Goal: Task Accomplishment & Management: Complete application form

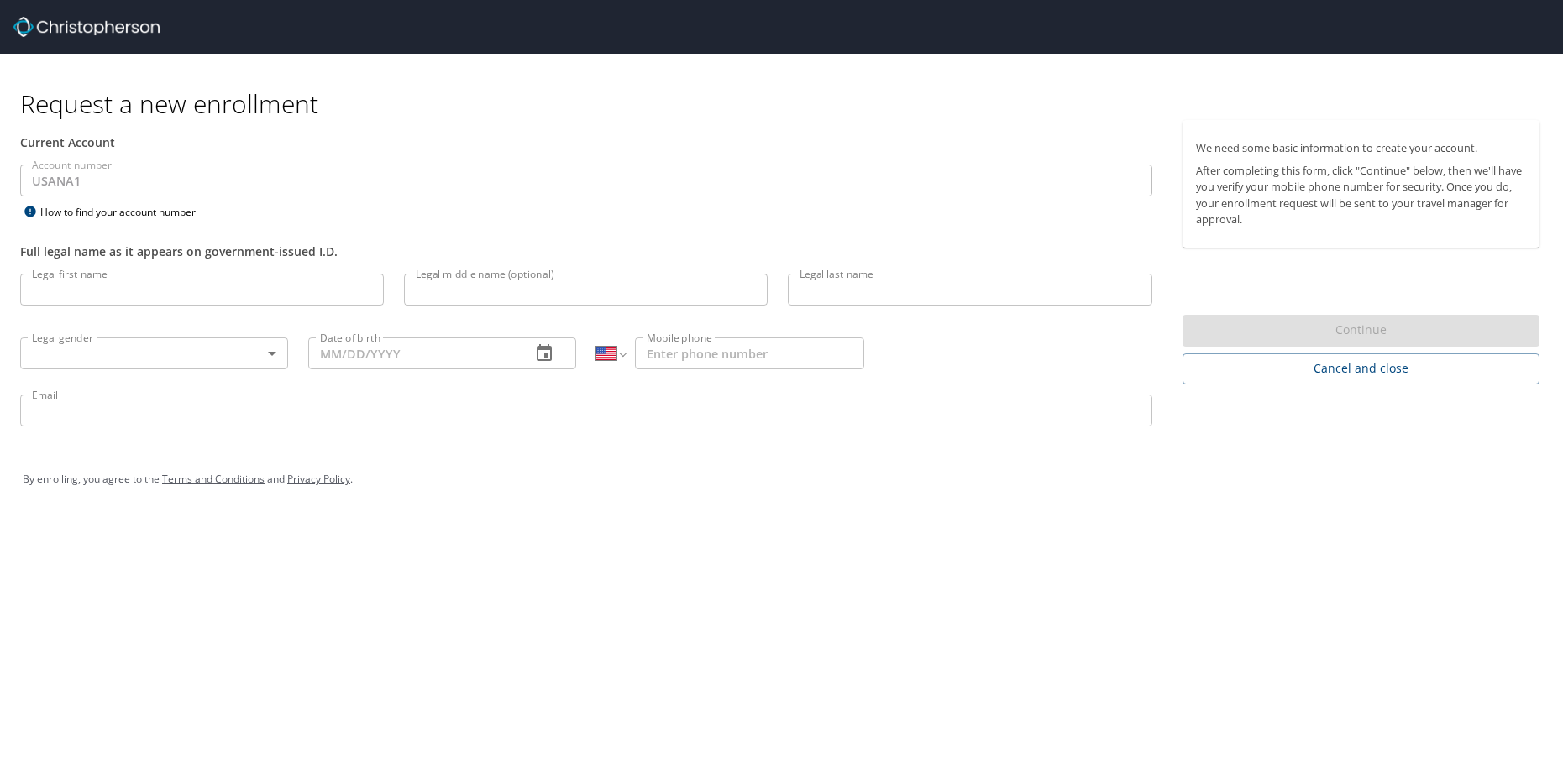
select select "US"
click at [159, 295] on input "Legal first name" at bounding box center [203, 289] width 364 height 32
type input "Brian"
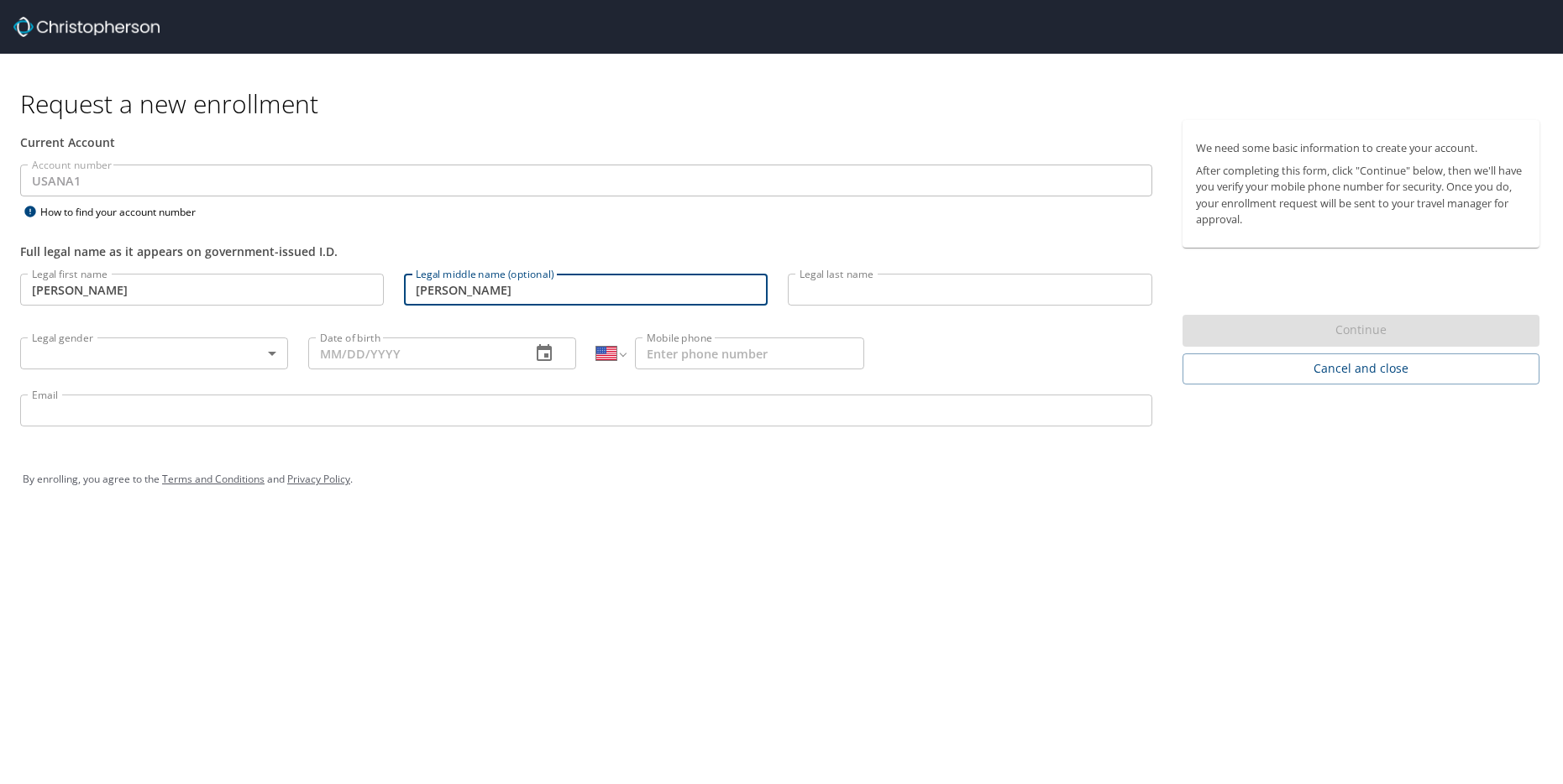
type input "Russell"
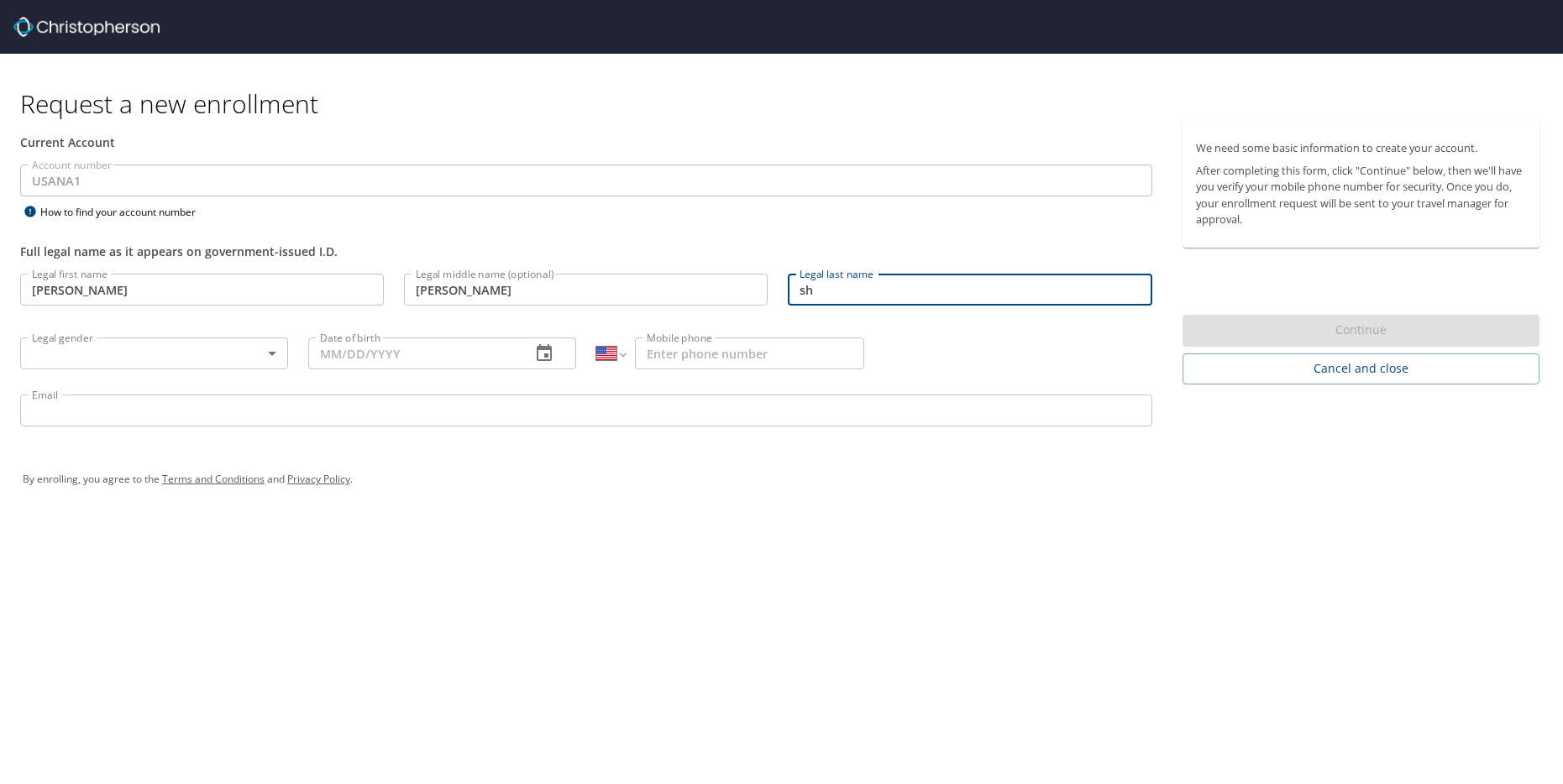
type input "s"
type input "Shostak"
click at [178, 351] on body "Request a new enrollment Current Account Account number USANA1 Account number H…" at bounding box center [781, 392] width 1563 height 784
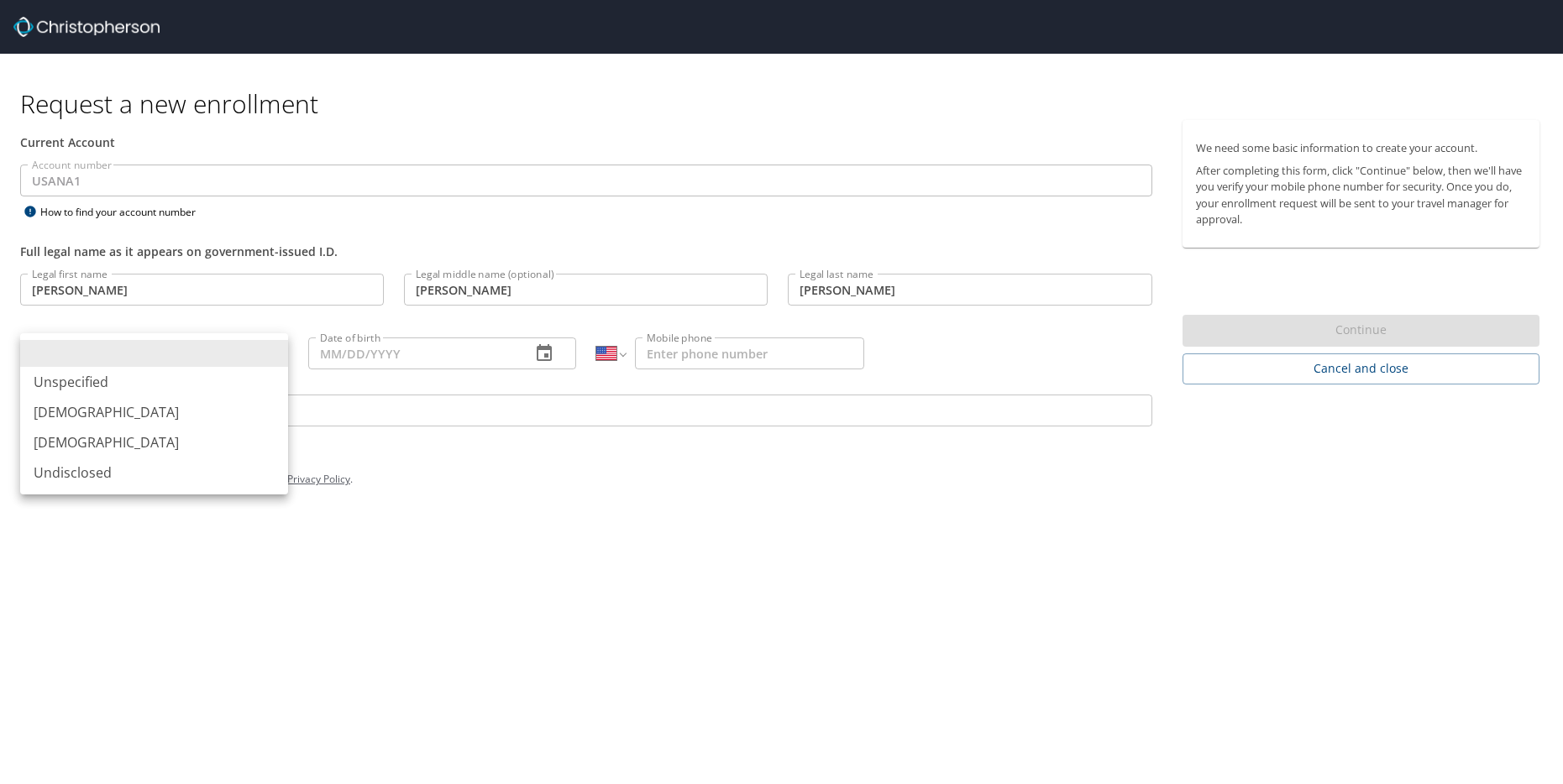
click at [126, 414] on li "Male" at bounding box center [155, 412] width 268 height 30
type input "Male"
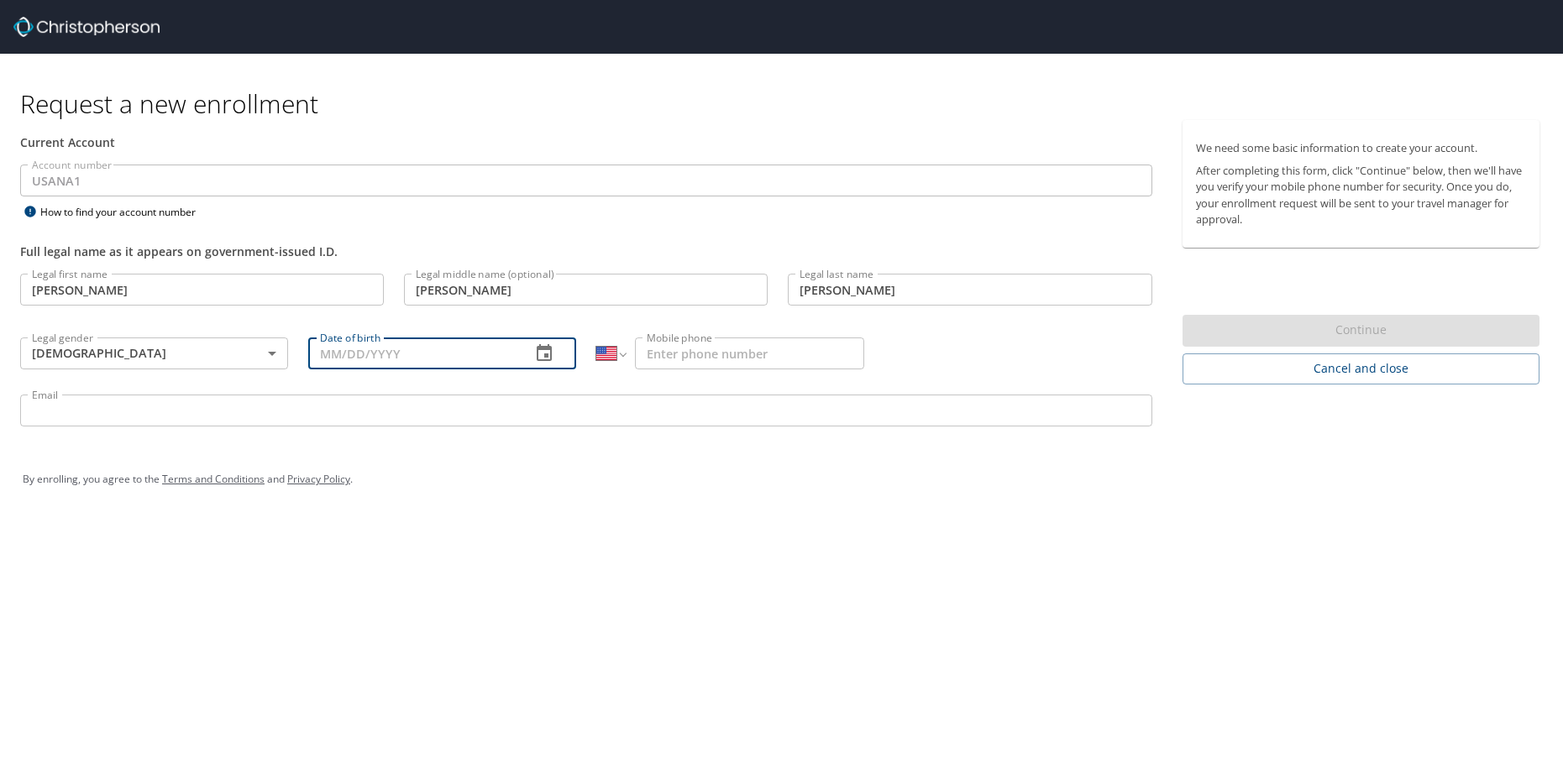
click at [368, 354] on input "Date of birth" at bounding box center [413, 353] width 209 height 32
type input "11/12/1991"
click at [733, 354] on input "Mobile phone" at bounding box center [749, 353] width 229 height 32
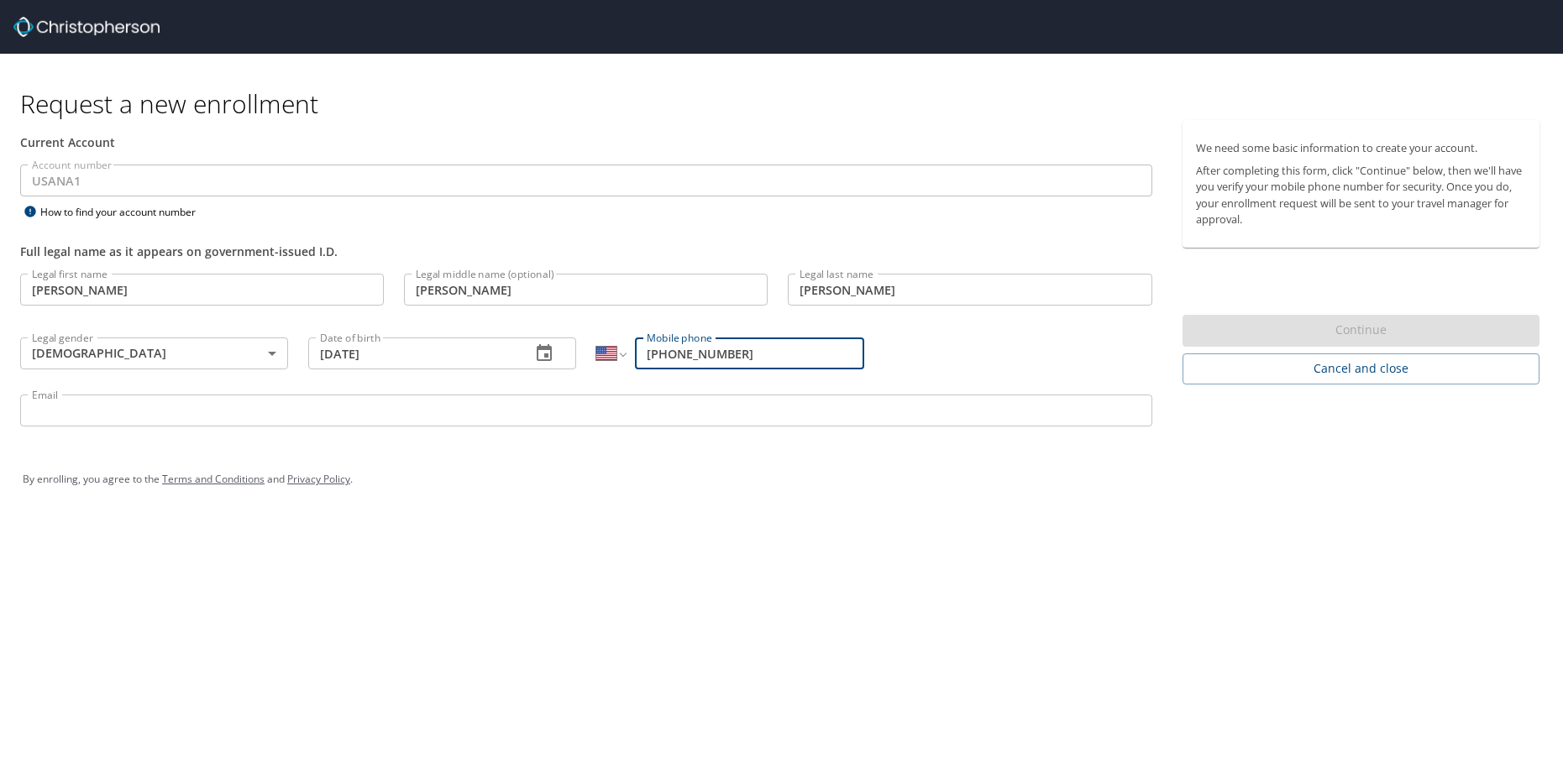
type input "(435) 228-8305"
click at [373, 410] on input "Email" at bounding box center [586, 410] width 1132 height 32
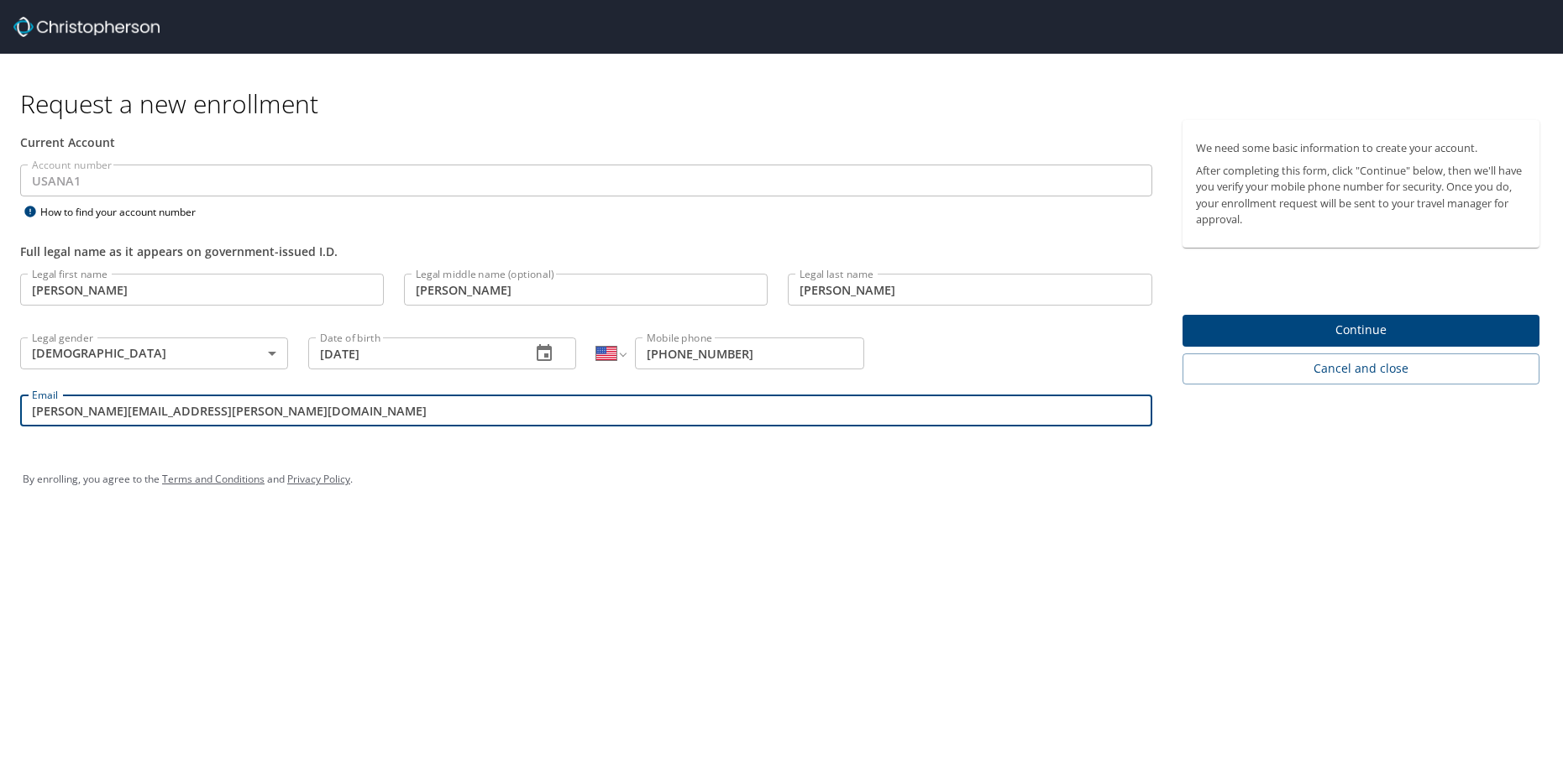
drag, startPoint x: 201, startPoint y: 404, endPoint x: 120, endPoint y: 407, distance: 81.1
click at [120, 407] on input "brian.shostak@live.com" at bounding box center [586, 410] width 1132 height 32
type input "brian.shostak@usanainc.com"
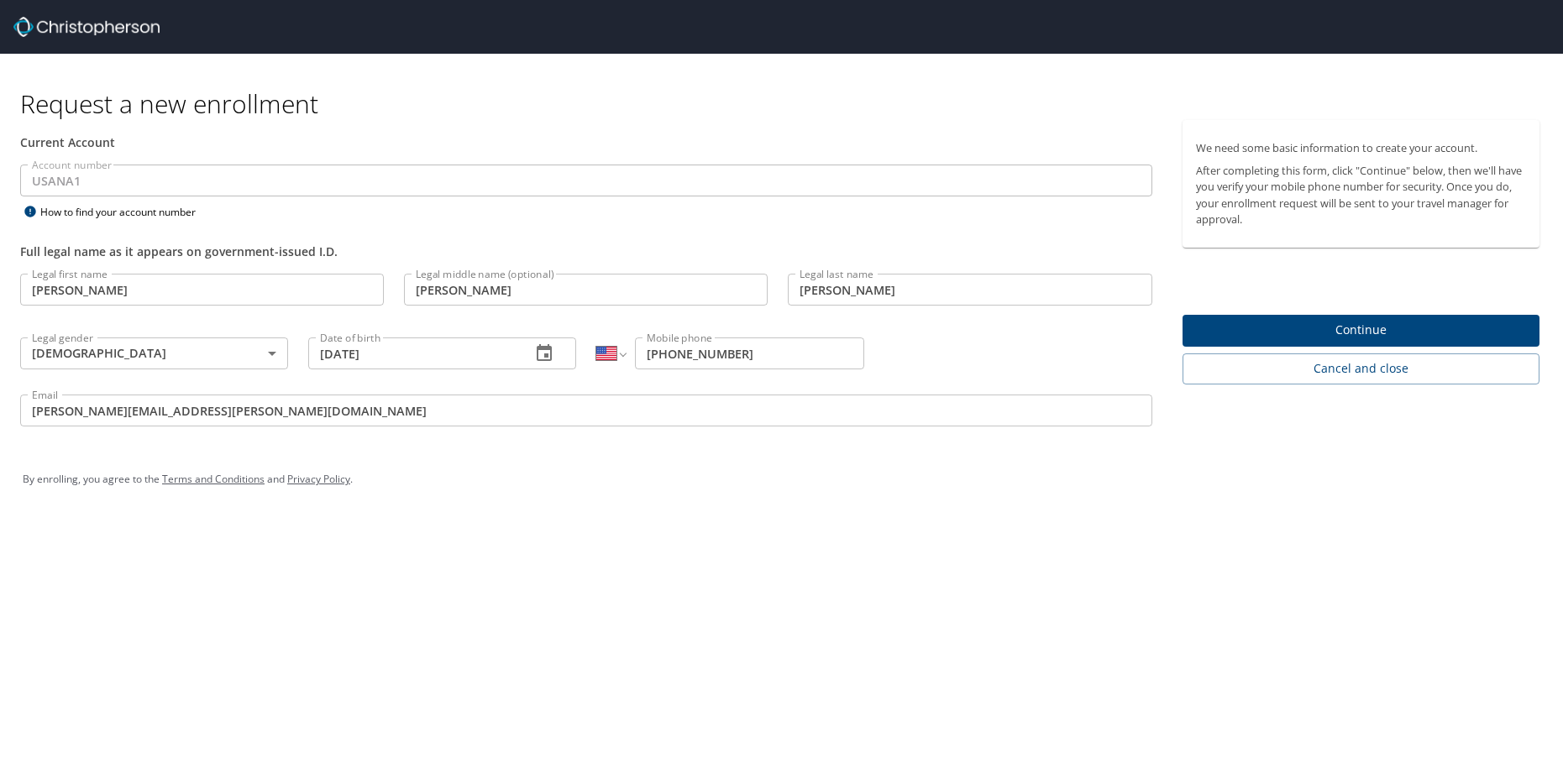
click at [784, 528] on div "Request a new enrollment Current Account Account number USANA1 Account number H…" at bounding box center [781, 392] width 1563 height 784
click at [1334, 328] on span "Continue" at bounding box center [1361, 331] width 330 height 21
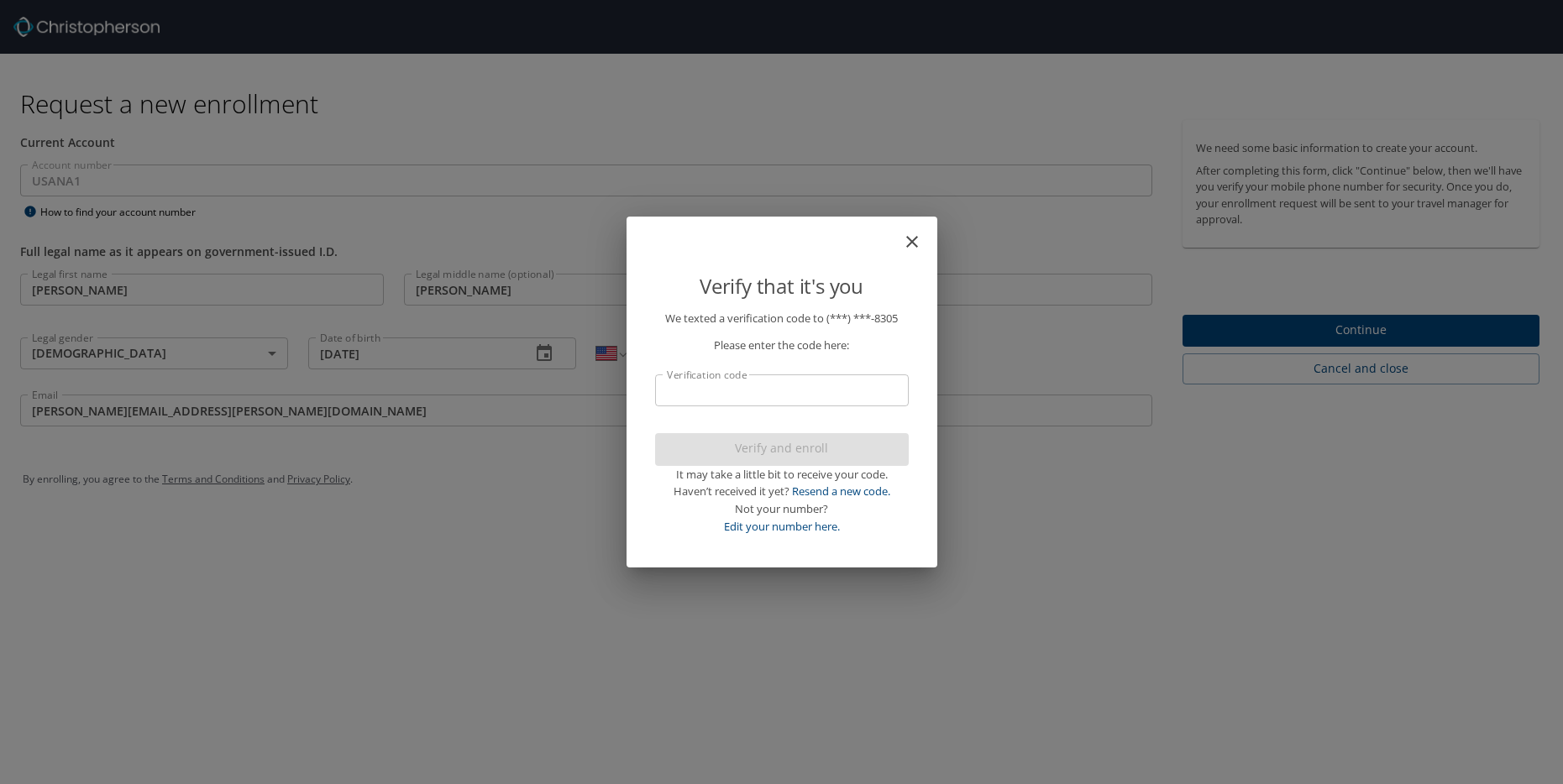
click at [797, 387] on input "Verification code" at bounding box center [782, 389] width 254 height 32
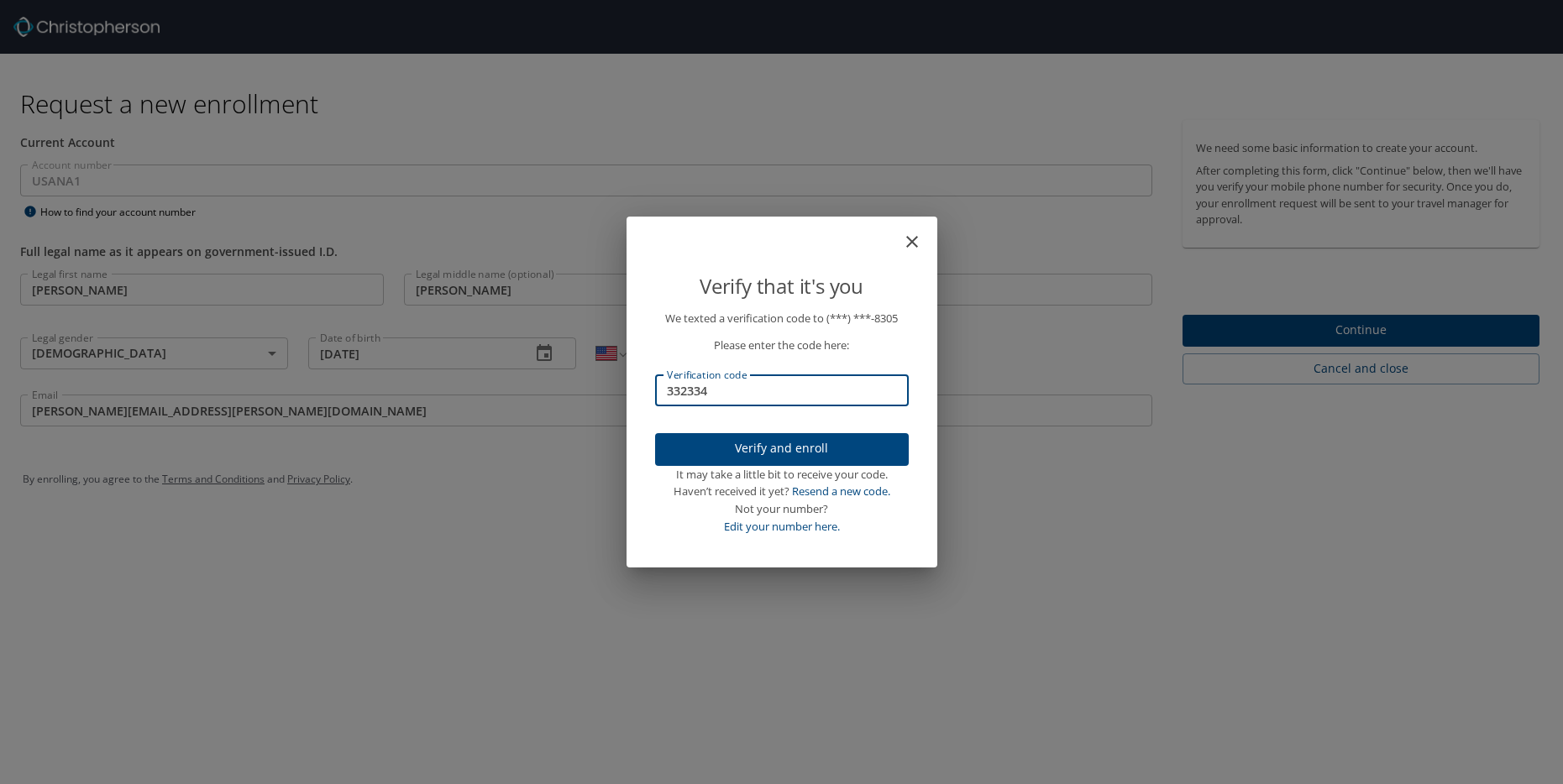
click at [842, 458] on span "Verify and enroll" at bounding box center [781, 448] width 226 height 21
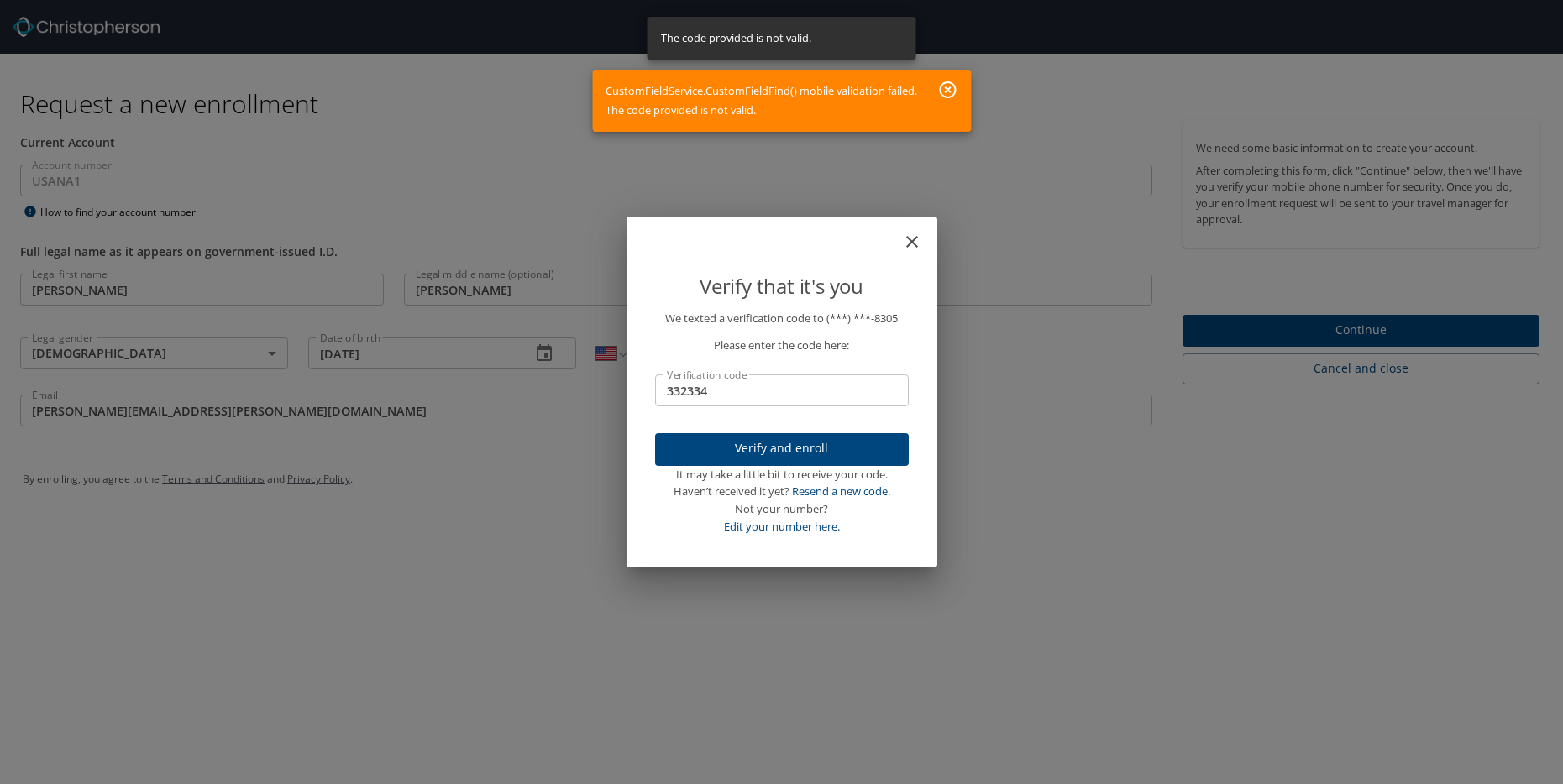
click at [952, 88] on icon "button" at bounding box center [948, 90] width 21 height 20
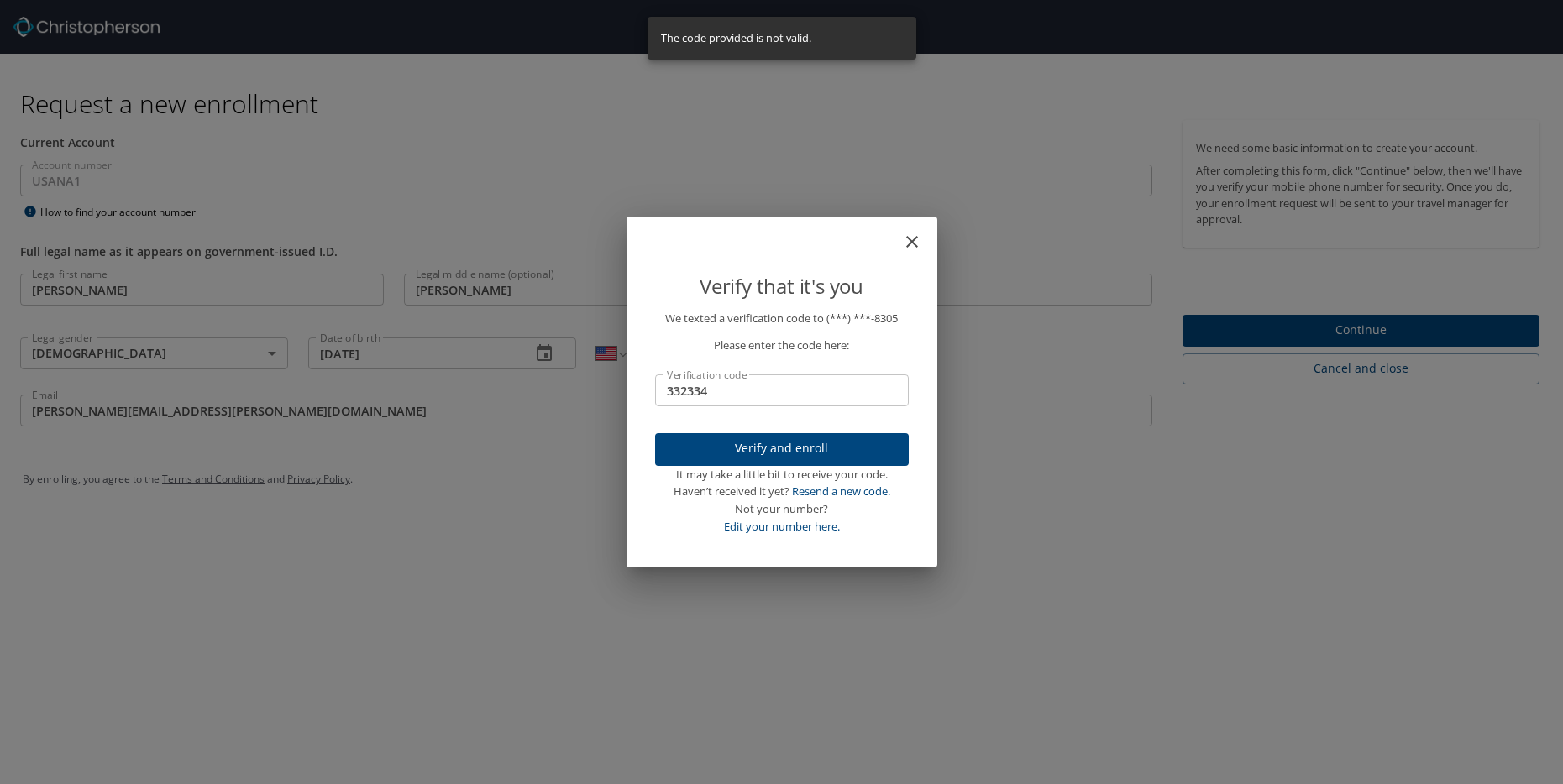
click at [737, 390] on input "332334" at bounding box center [782, 389] width 254 height 32
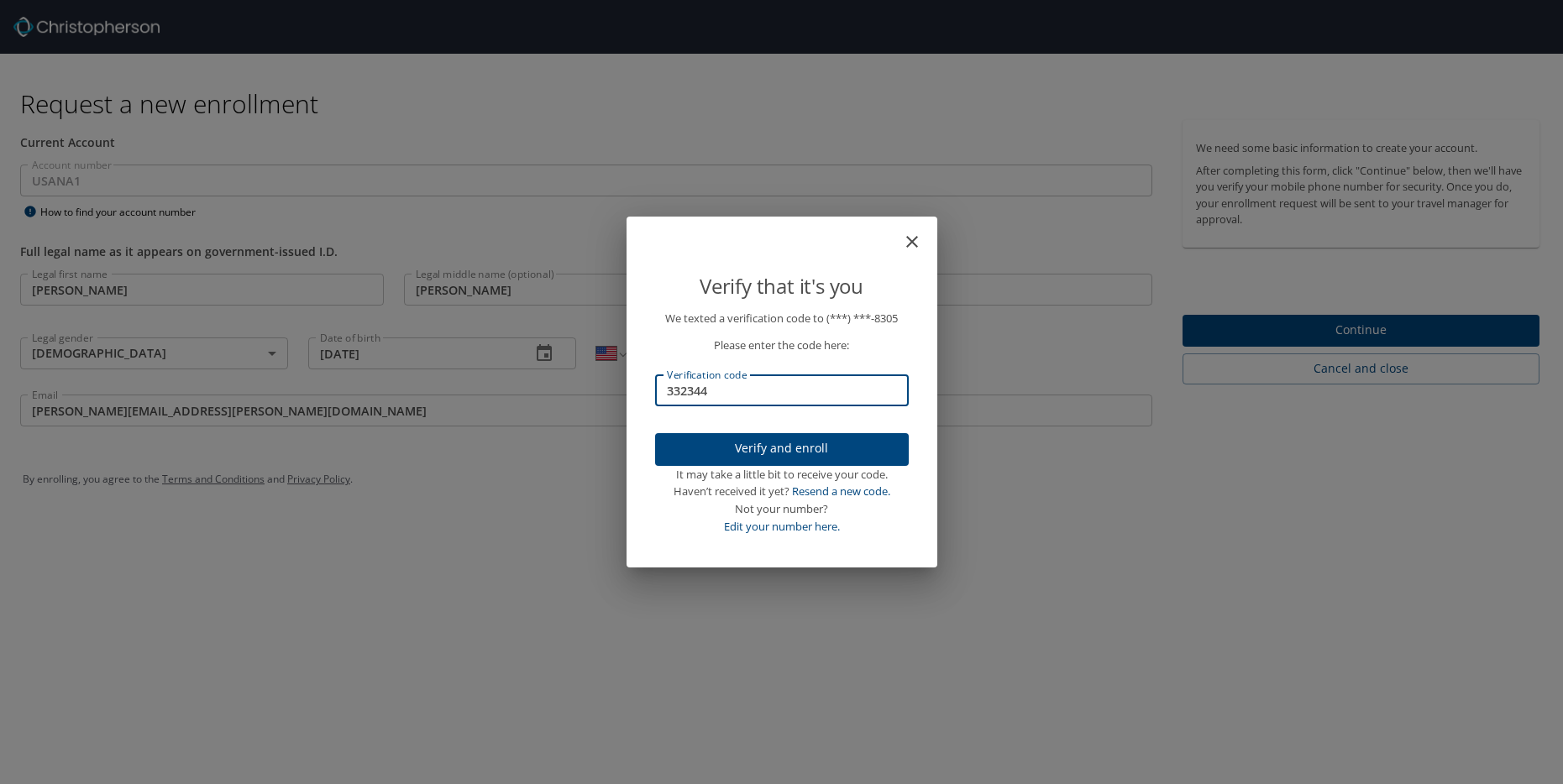
type input "332344"
